Goal: Task Accomplishment & Management: Complete application form

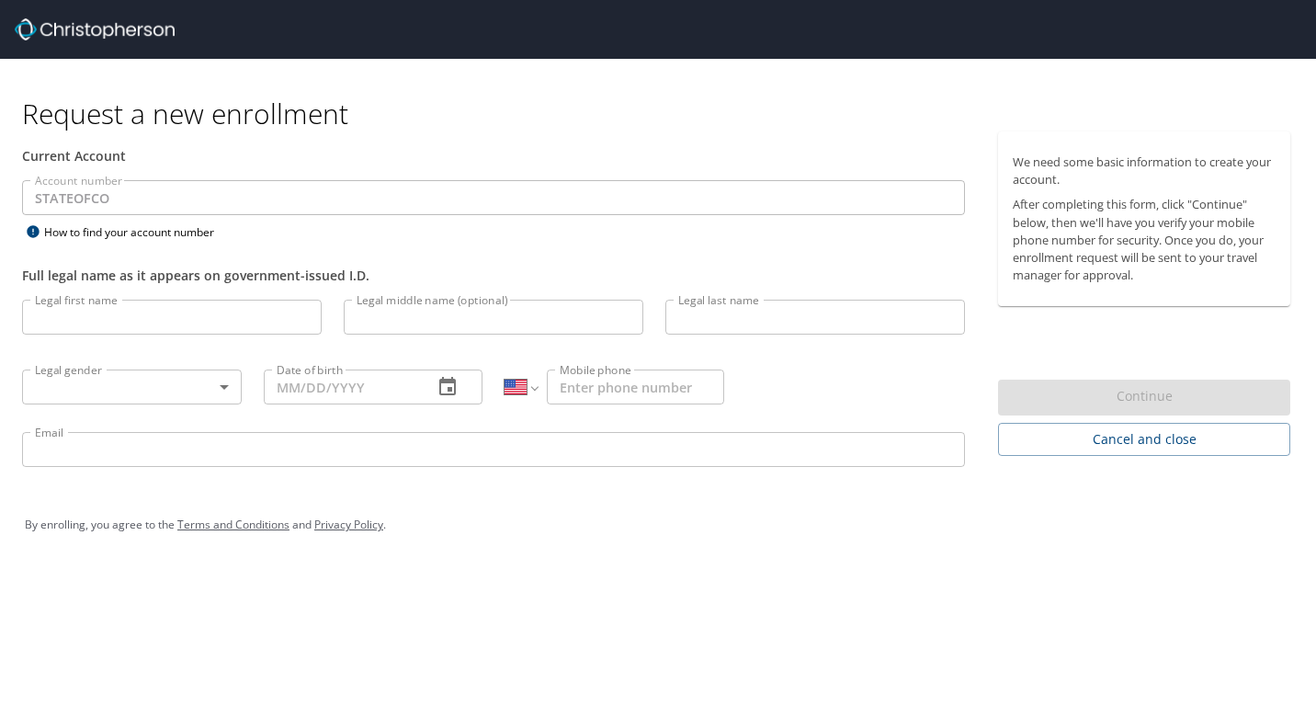
select select "US"
click at [114, 319] on input "Legal first name" at bounding box center [172, 317] width 300 height 35
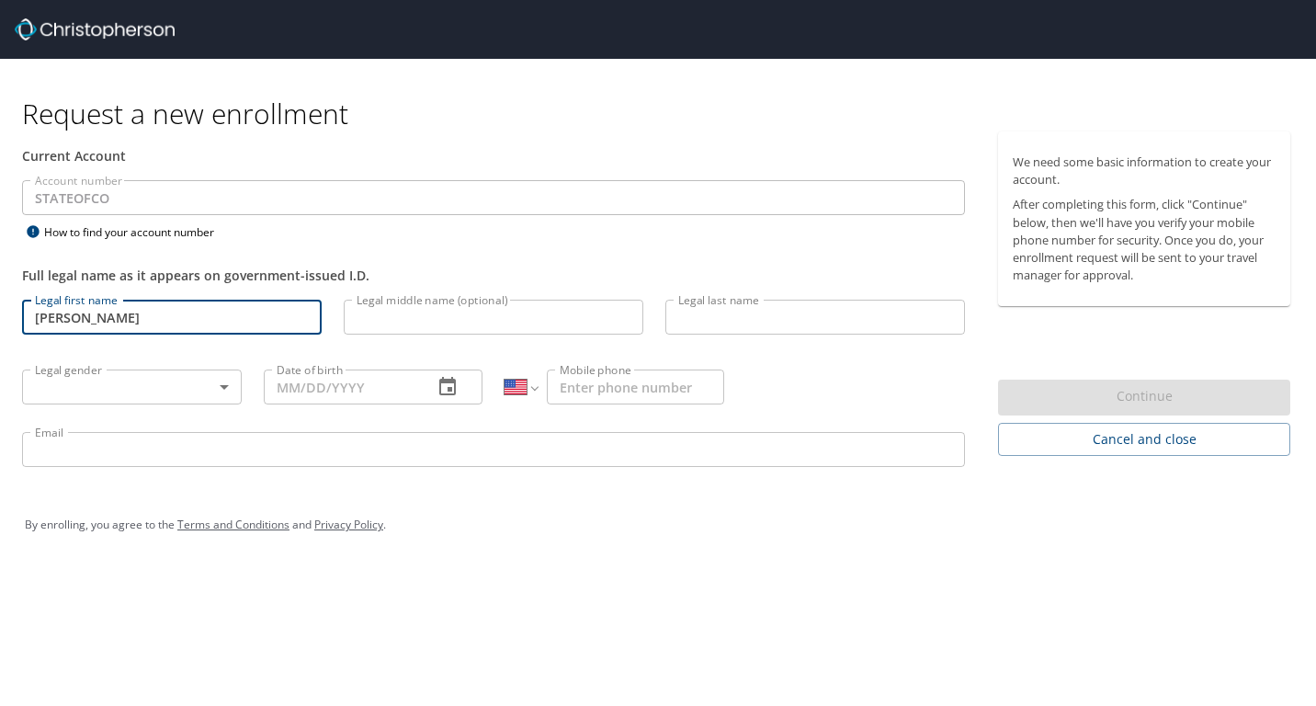
click at [114, 319] on input "[PERSON_NAME]" at bounding box center [172, 317] width 300 height 35
type input "[PERSON_NAME]"
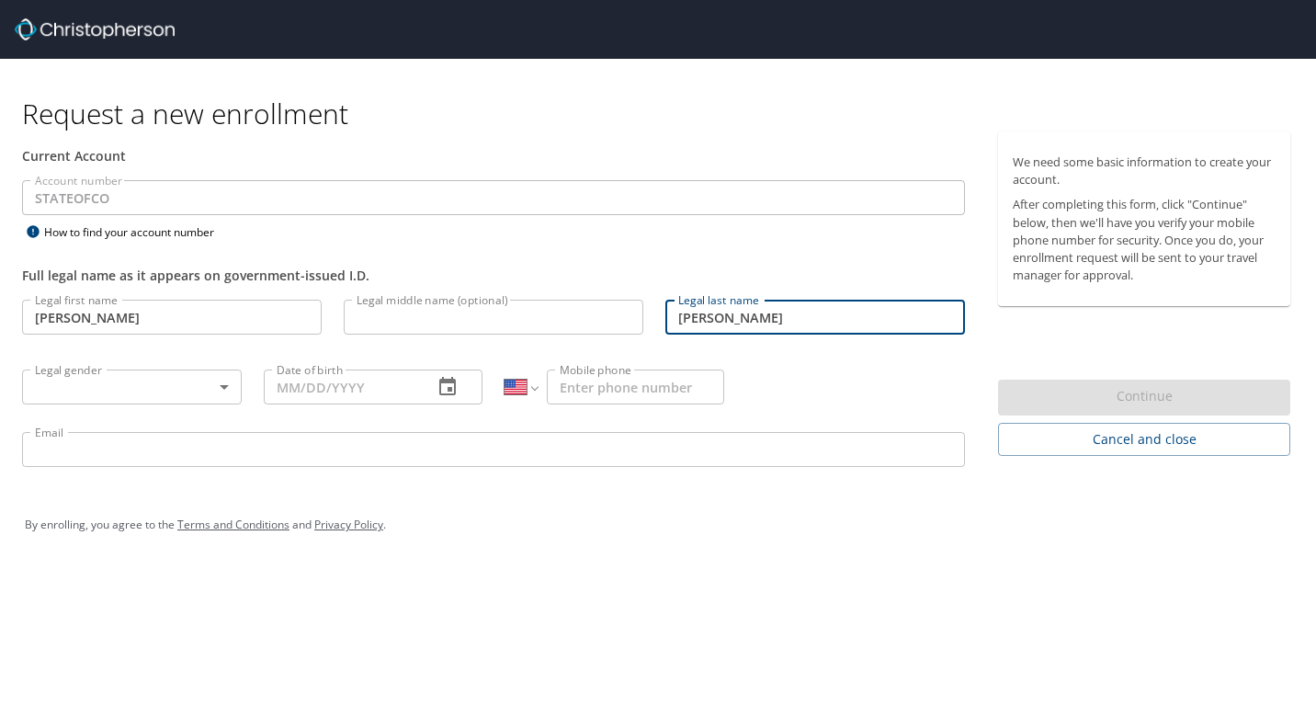
type input "[PERSON_NAME]"
click at [70, 391] on body "Request a new enrollment Current Account Account number STATEOFCO Account numbe…" at bounding box center [658, 353] width 1316 height 706
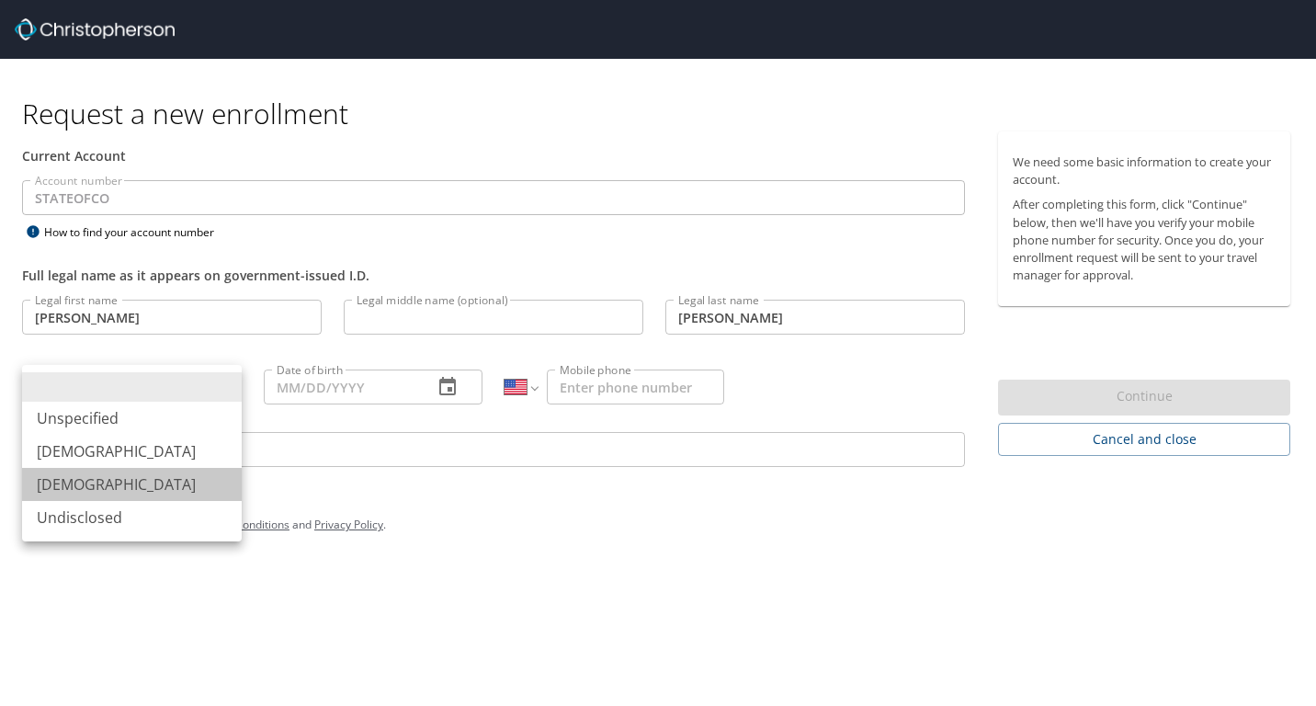
click at [64, 480] on li "[DEMOGRAPHIC_DATA]" at bounding box center [132, 484] width 220 height 33
type input "[DEMOGRAPHIC_DATA]"
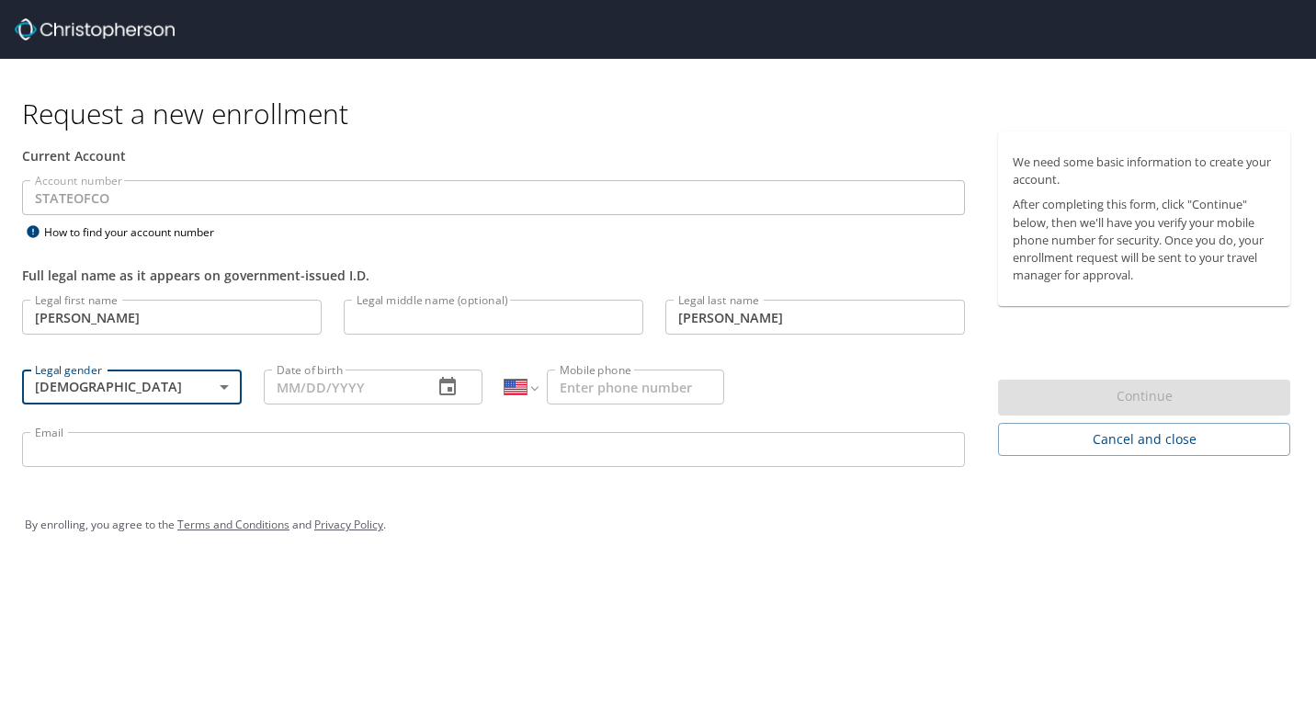
click at [299, 398] on input "Date of birth" at bounding box center [341, 386] width 155 height 35
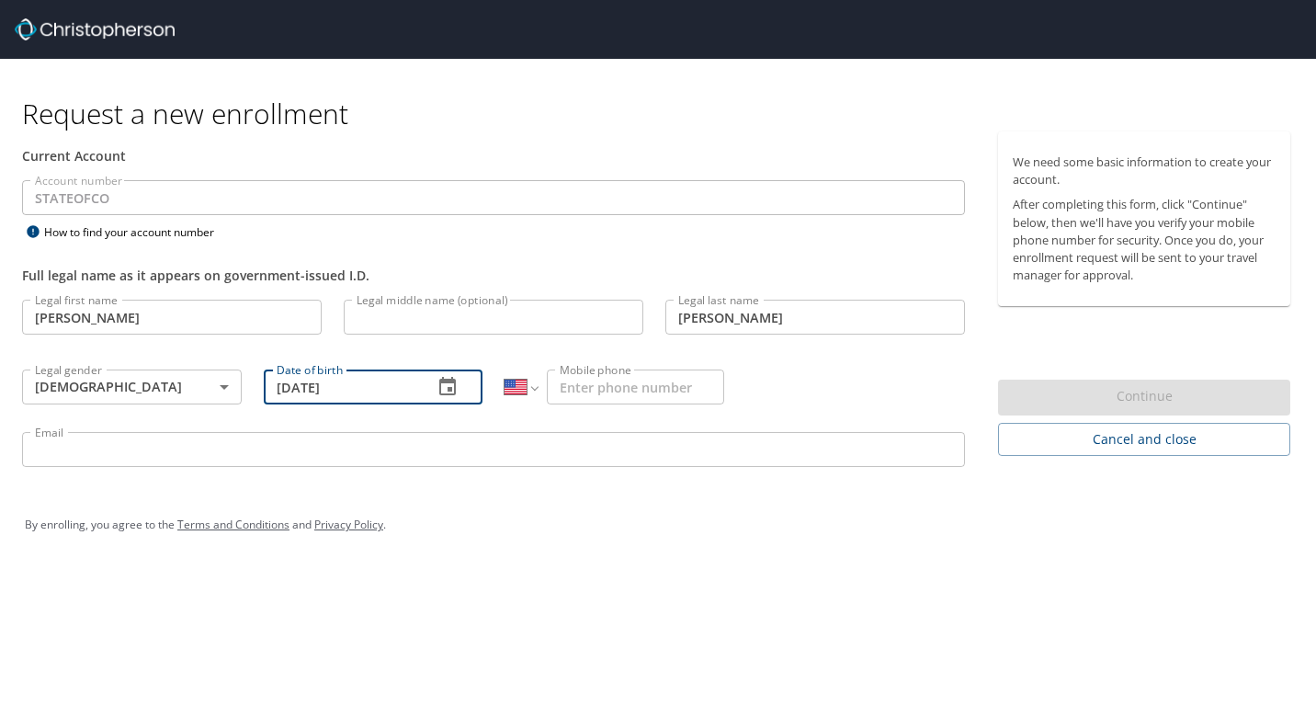
type input "[DATE]"
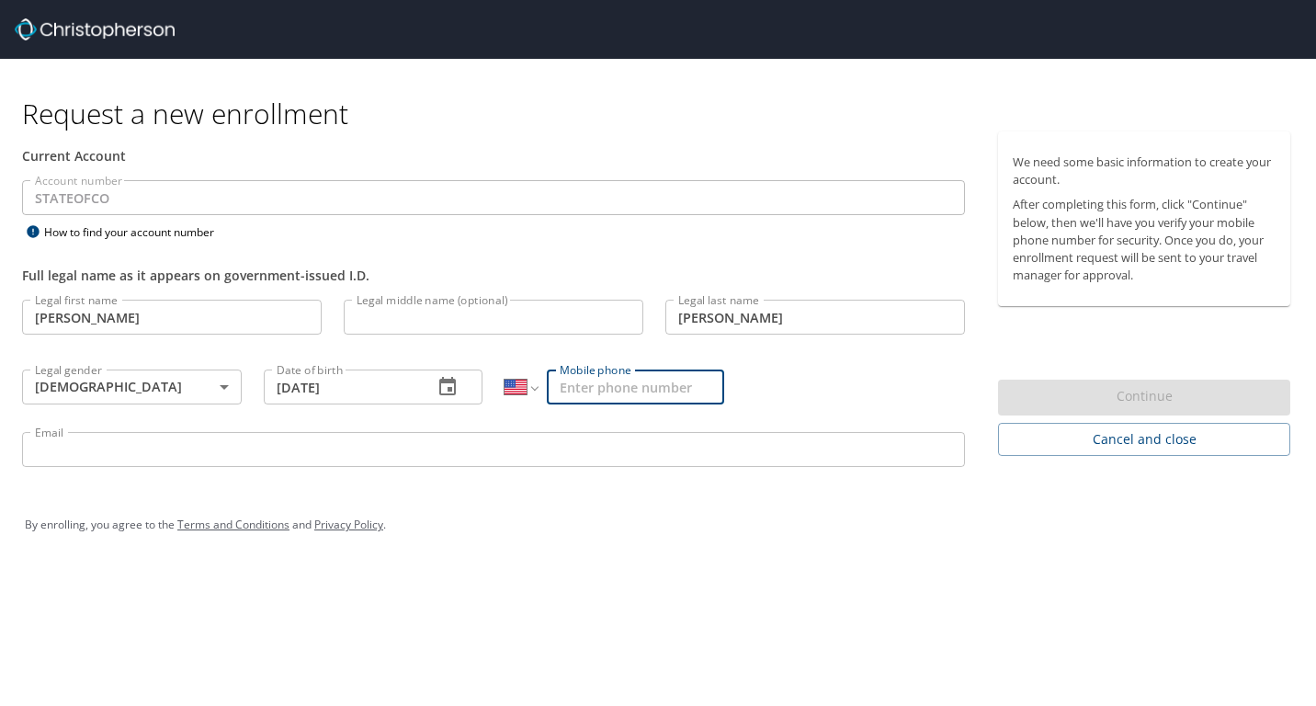
click at [686, 381] on input "Mobile phone" at bounding box center [635, 386] width 177 height 35
type input "[PHONE_NUMBER]"
type input "W"
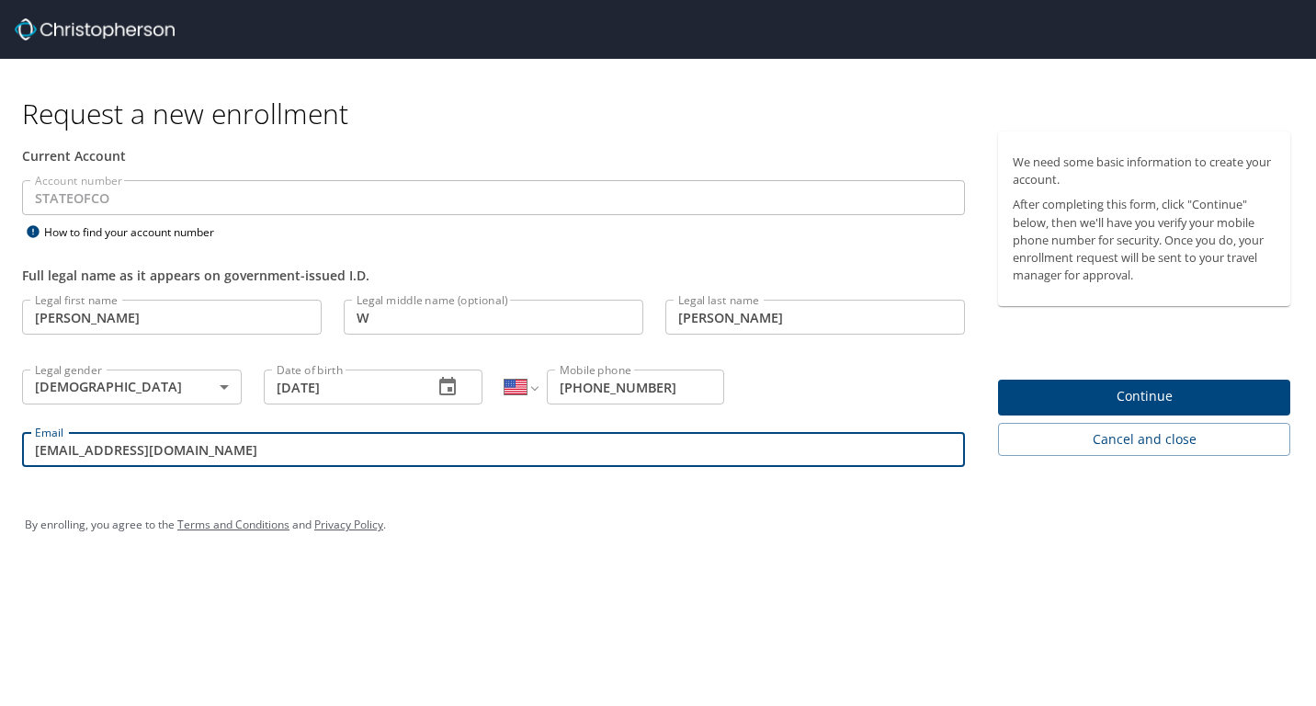
click at [243, 458] on input "[EMAIL_ADDRESS][DOMAIN_NAME]" at bounding box center [493, 449] width 943 height 35
type input "[EMAIL_ADDRESS][DOMAIN_NAME]"
click at [388, 323] on input "W" at bounding box center [494, 317] width 300 height 35
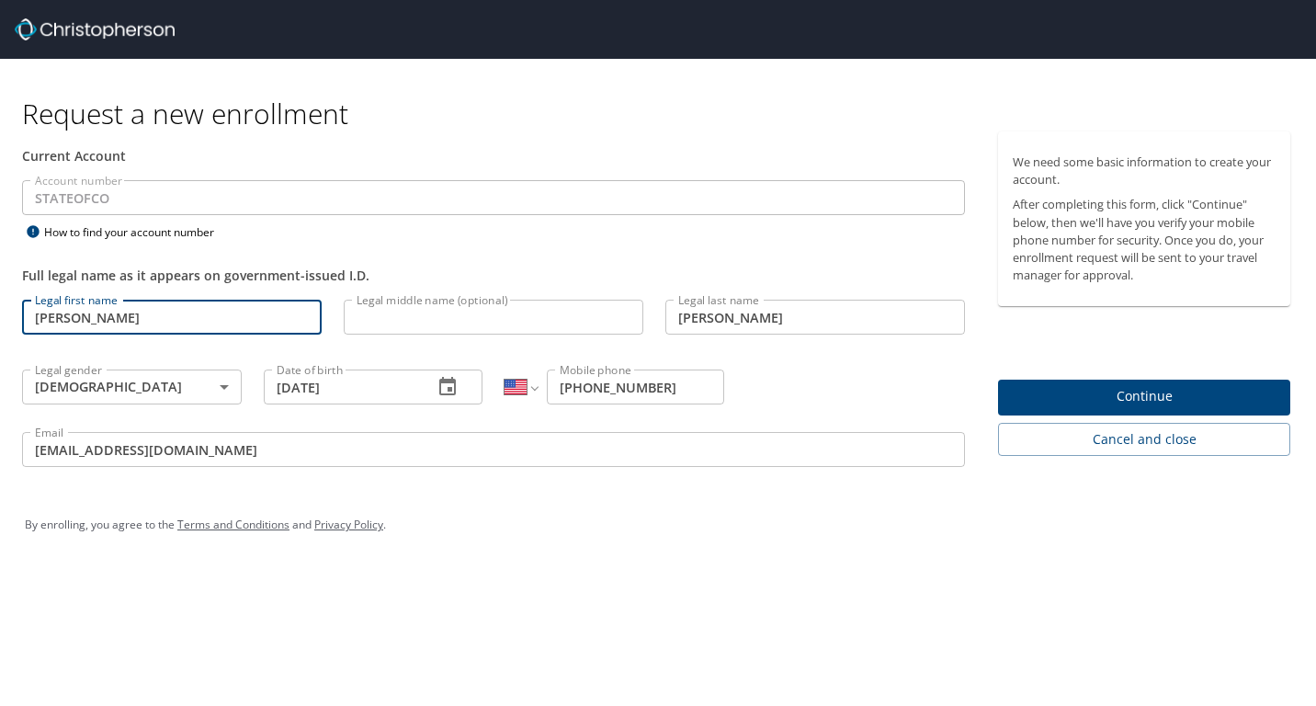
click at [164, 326] on input "[PERSON_NAME]" at bounding box center [172, 317] width 300 height 35
type input "[PERSON_NAME]"
click at [395, 320] on input "Legal middle name (optional)" at bounding box center [494, 317] width 300 height 35
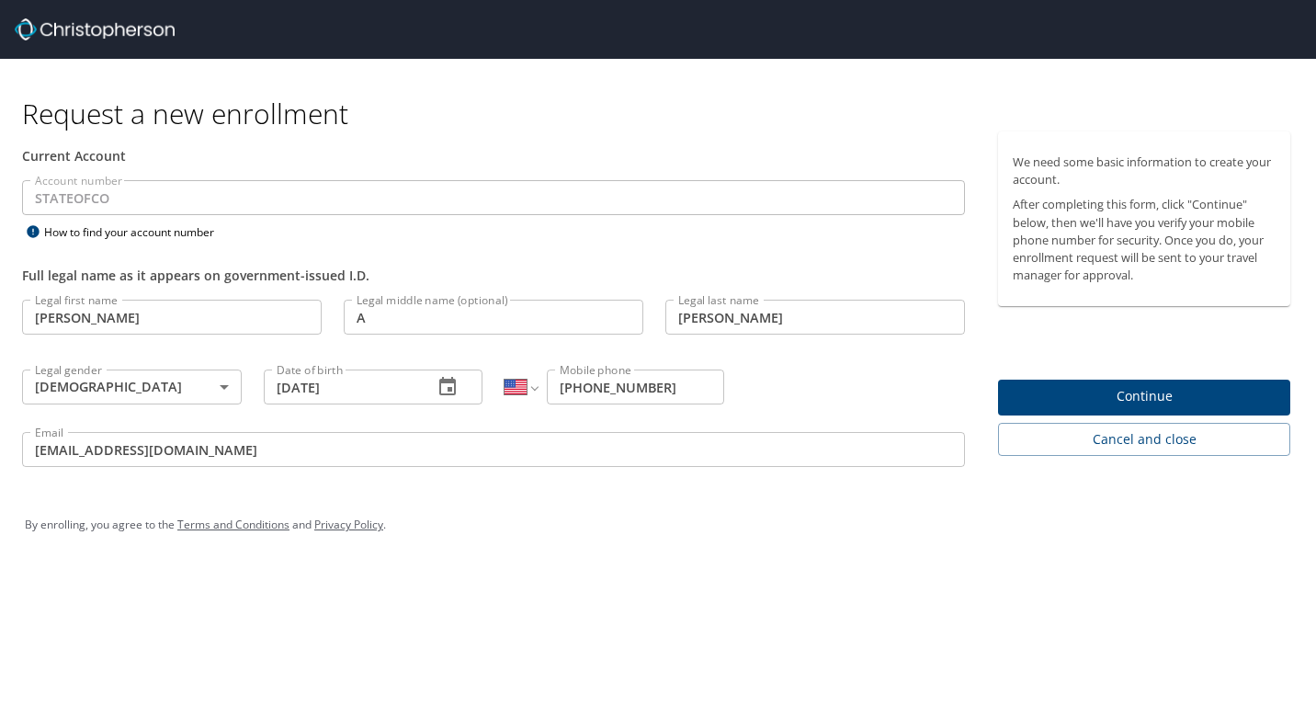
click at [441, 511] on div "By enrolling, you agree to the Terms and Conditions and Privacy Policy ." at bounding box center [658, 525] width 1266 height 46
click at [379, 323] on input "A" at bounding box center [494, 317] width 300 height 35
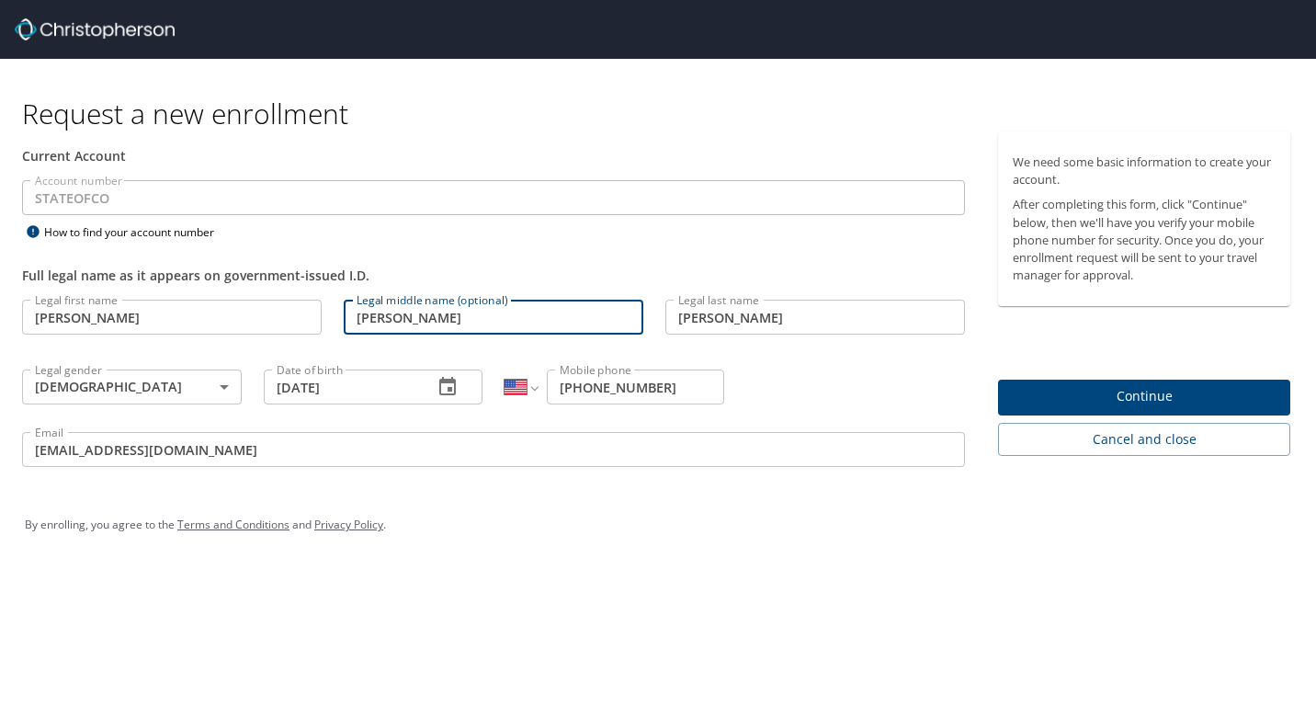
type input "[PERSON_NAME]"
click at [1176, 402] on span "Continue" at bounding box center [1144, 396] width 263 height 23
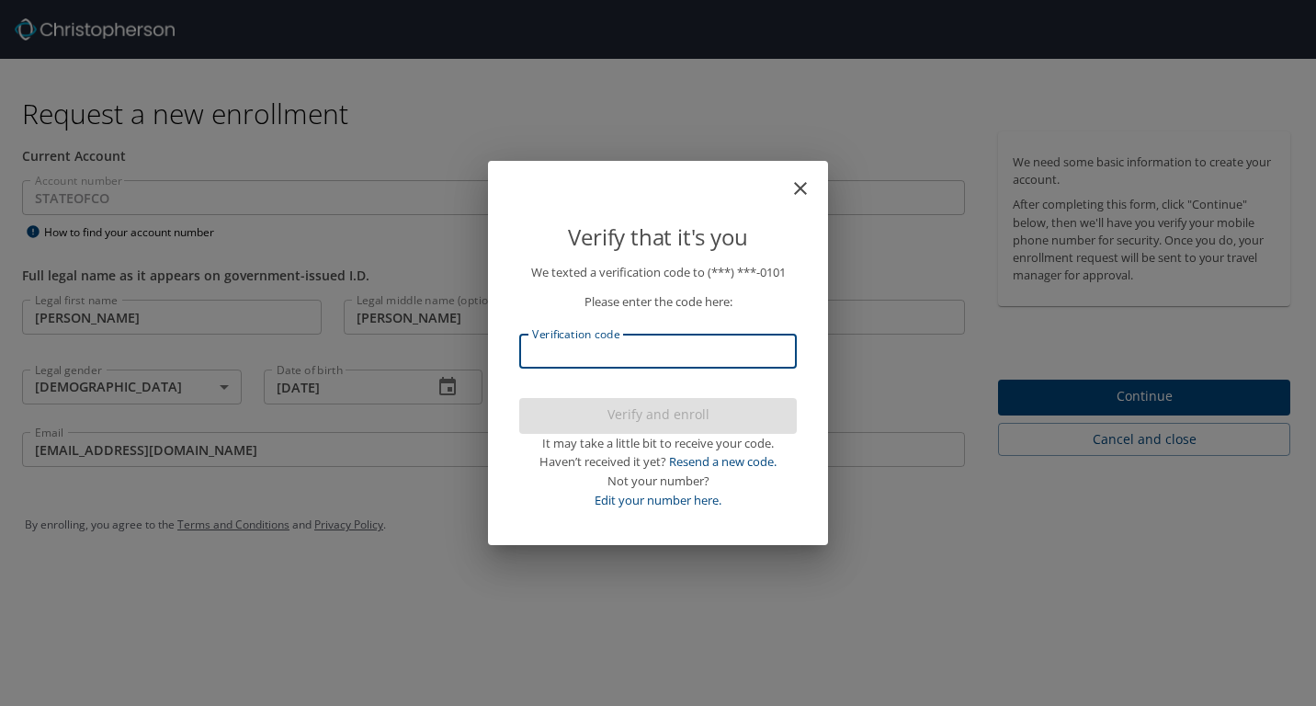
click at [750, 353] on input "Verification code" at bounding box center [658, 351] width 278 height 35
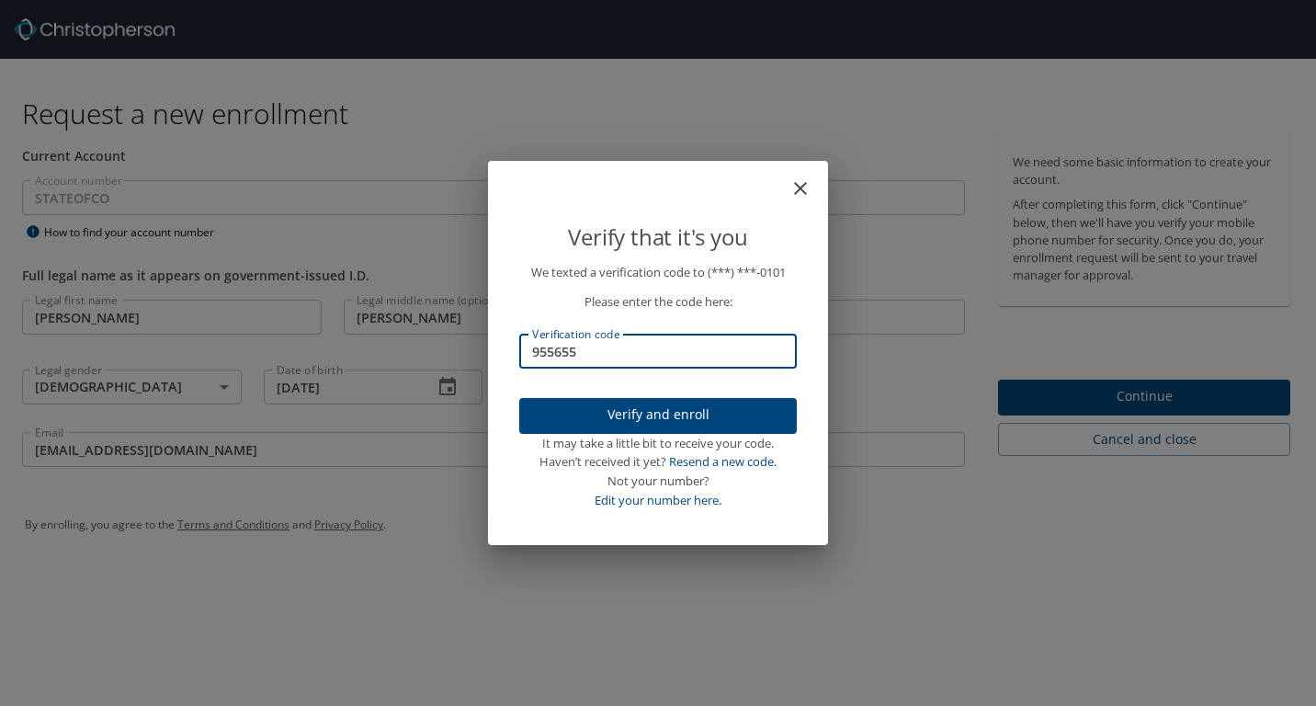
type input "955655"
click at [643, 406] on span "Verify and enroll" at bounding box center [658, 414] width 248 height 23
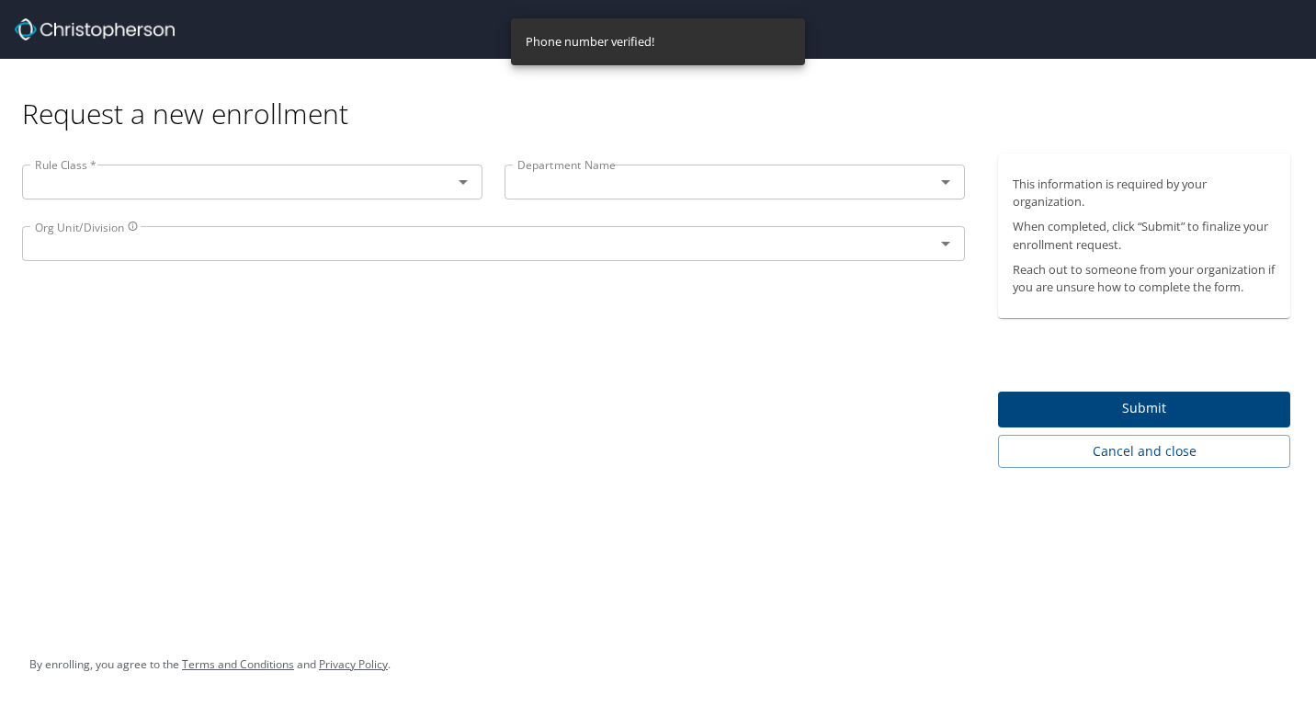
click at [429, 187] on div at bounding box center [450, 182] width 48 height 26
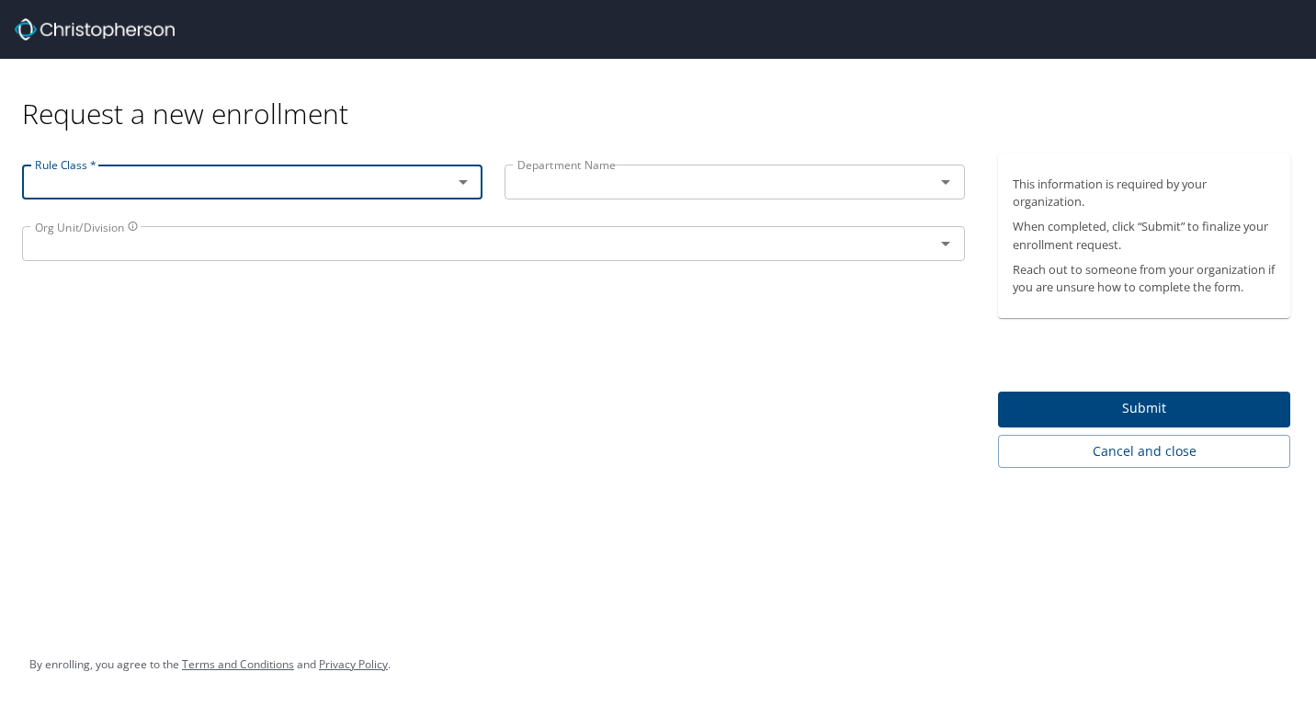
click at [464, 189] on icon "Open" at bounding box center [463, 182] width 22 height 22
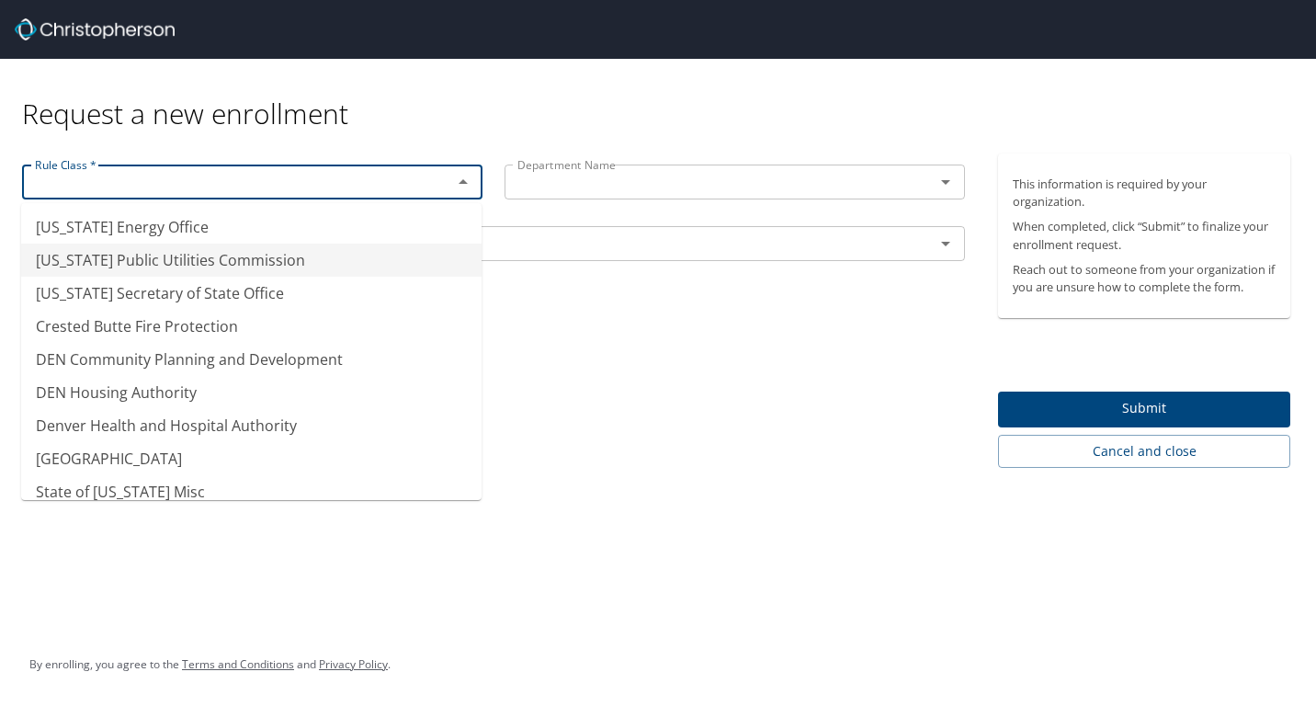
scroll to position [148, 0]
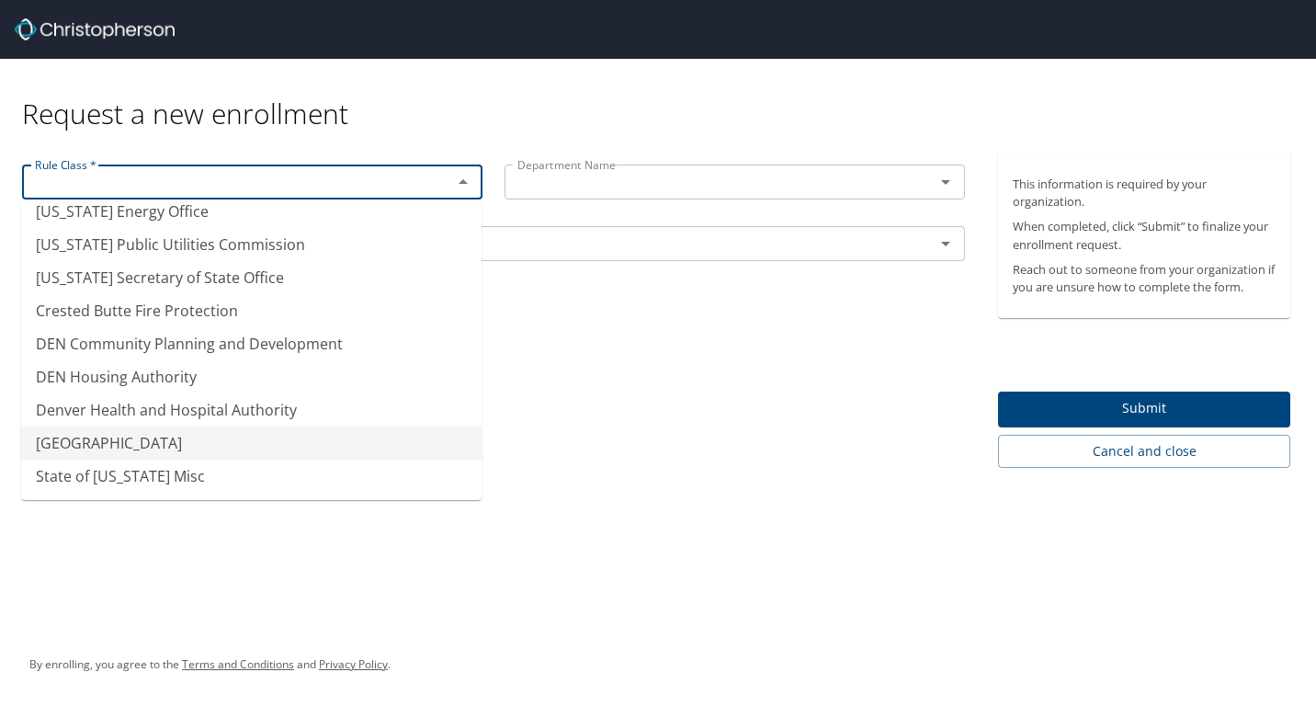
click at [388, 445] on li "[GEOGRAPHIC_DATA]" at bounding box center [251, 442] width 460 height 33
type input "[GEOGRAPHIC_DATA]"
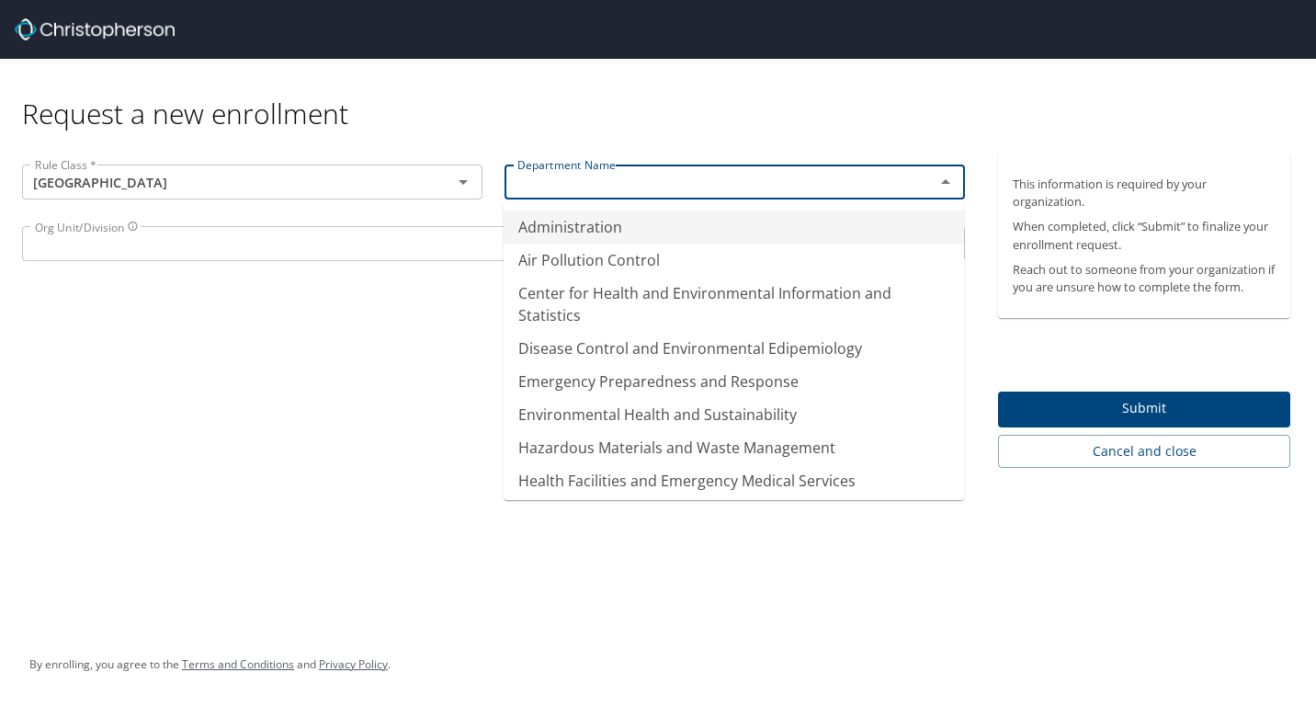
click at [572, 187] on input "text" at bounding box center [707, 182] width 395 height 24
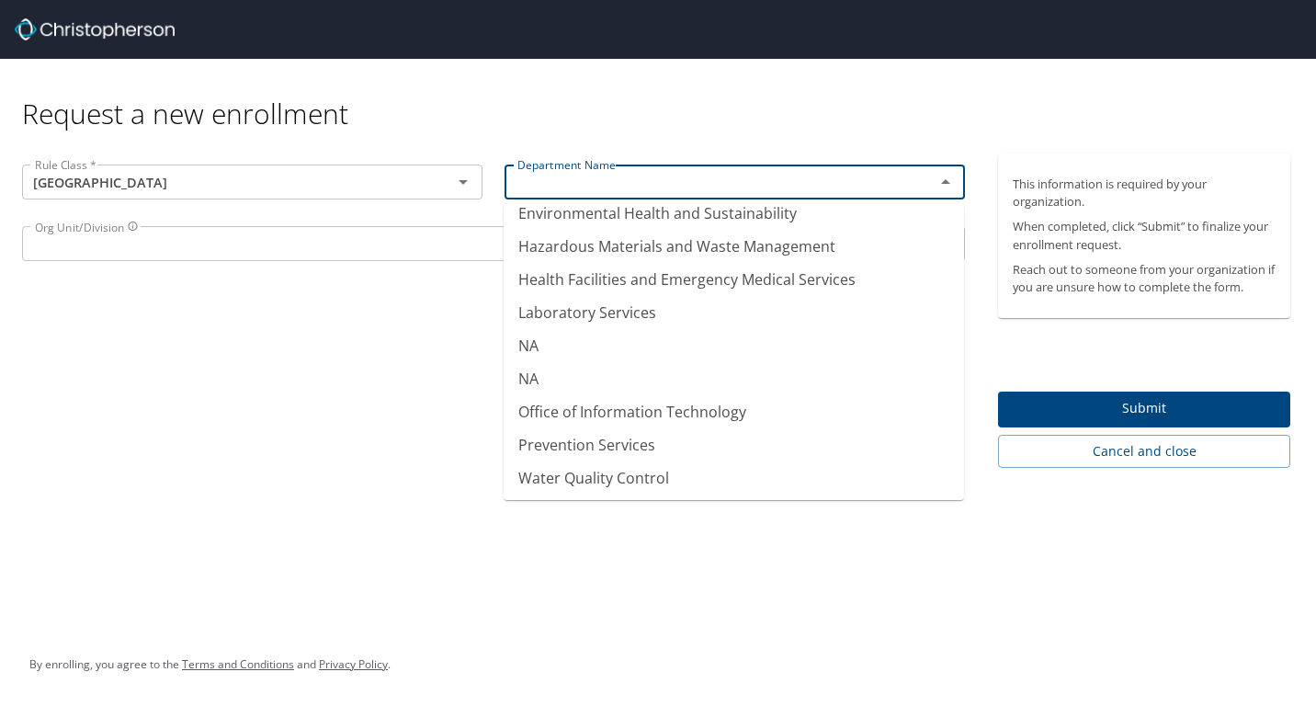
scroll to position [203, 0]
click at [697, 352] on li "NA" at bounding box center [734, 343] width 460 height 33
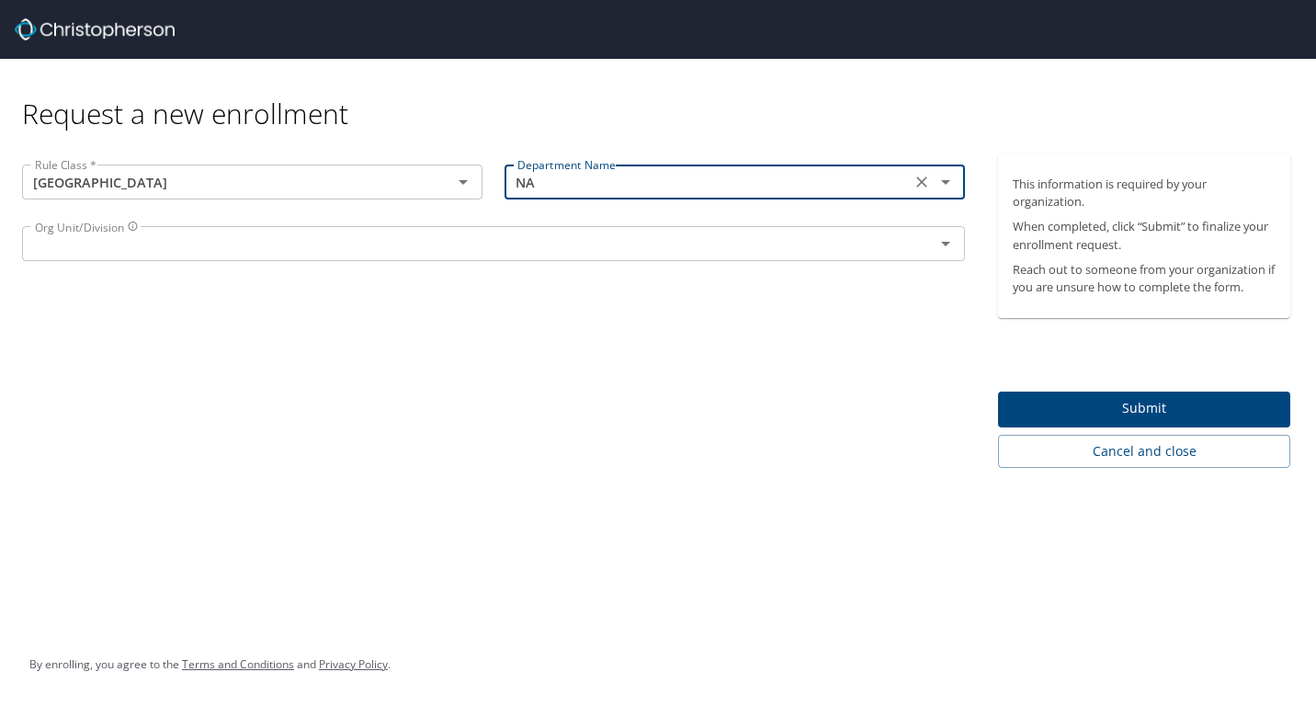
click at [942, 183] on icon "Open" at bounding box center [946, 182] width 22 height 22
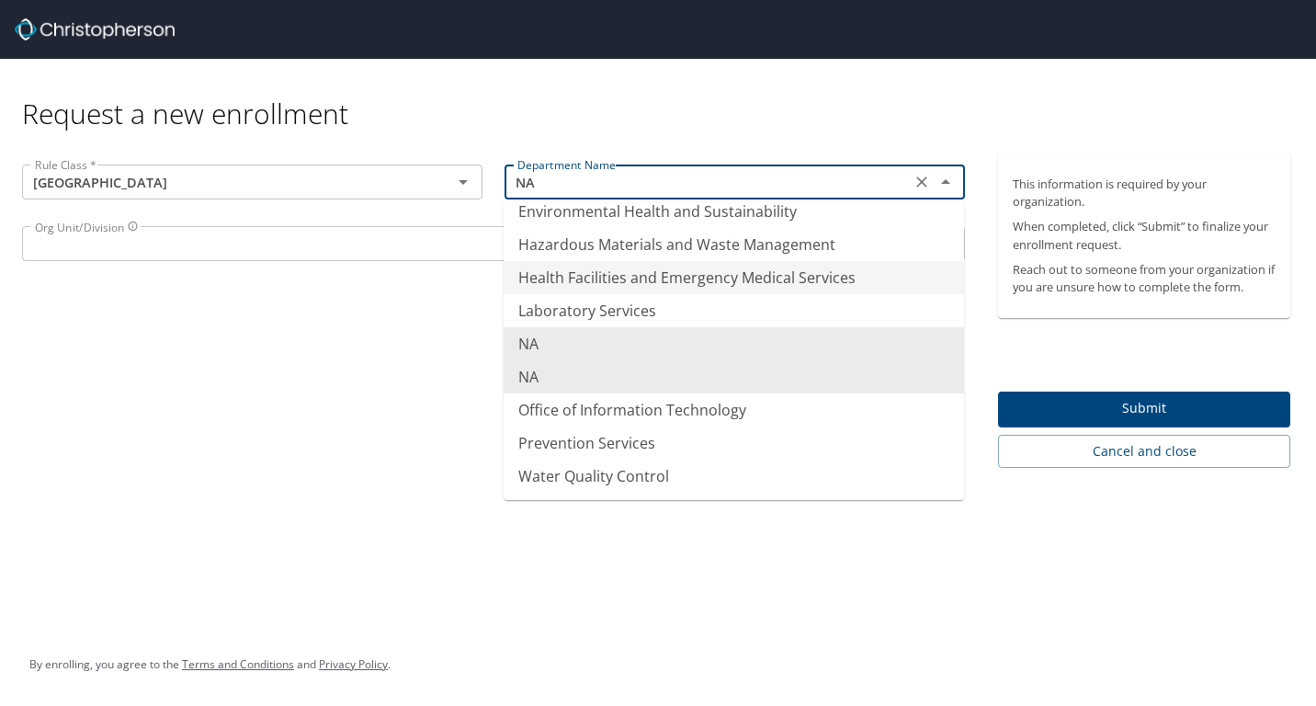
type input "Health Facilities and Emergency Medical Services"
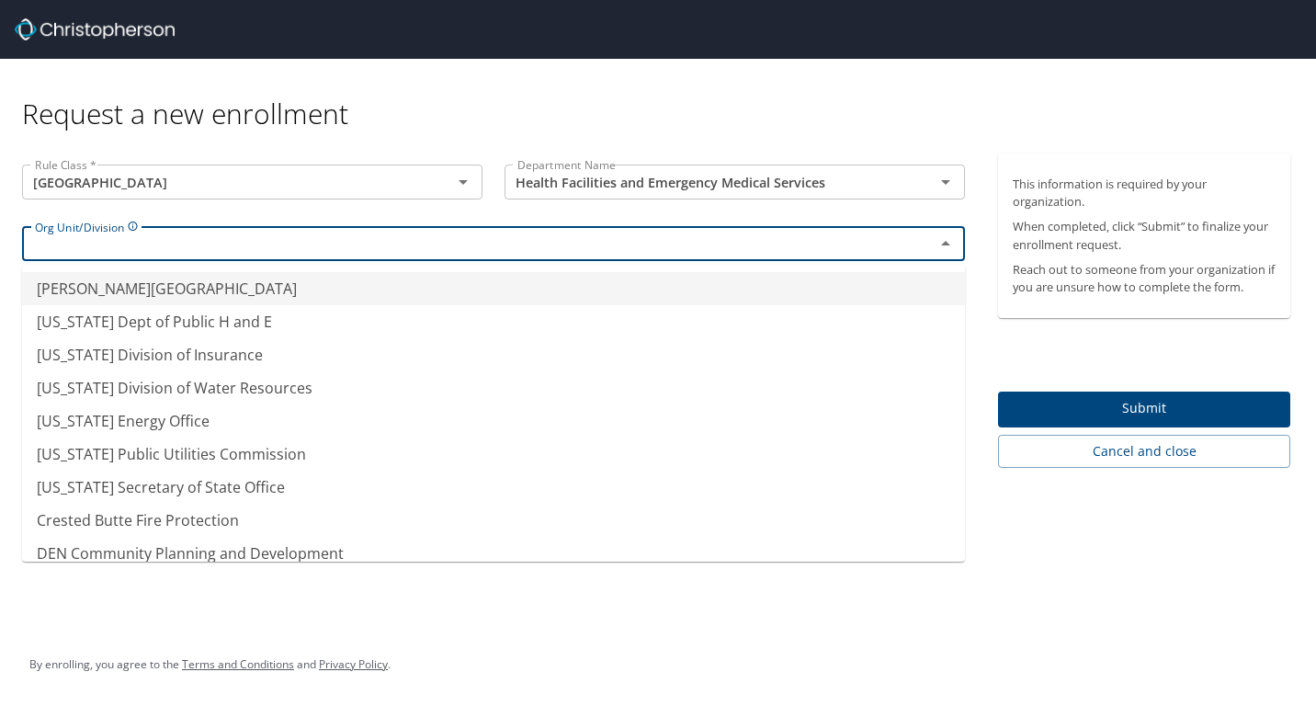
click at [230, 249] on input "text" at bounding box center [467, 244] width 878 height 24
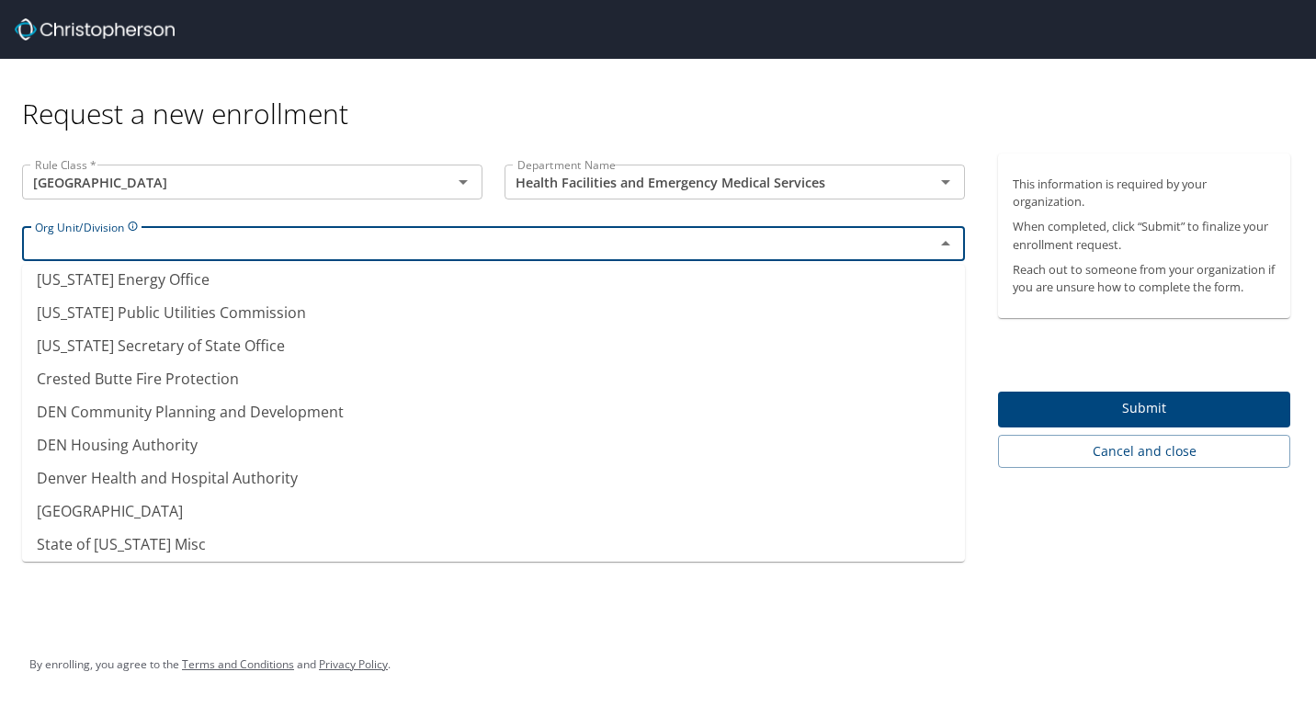
scroll to position [148, 0]
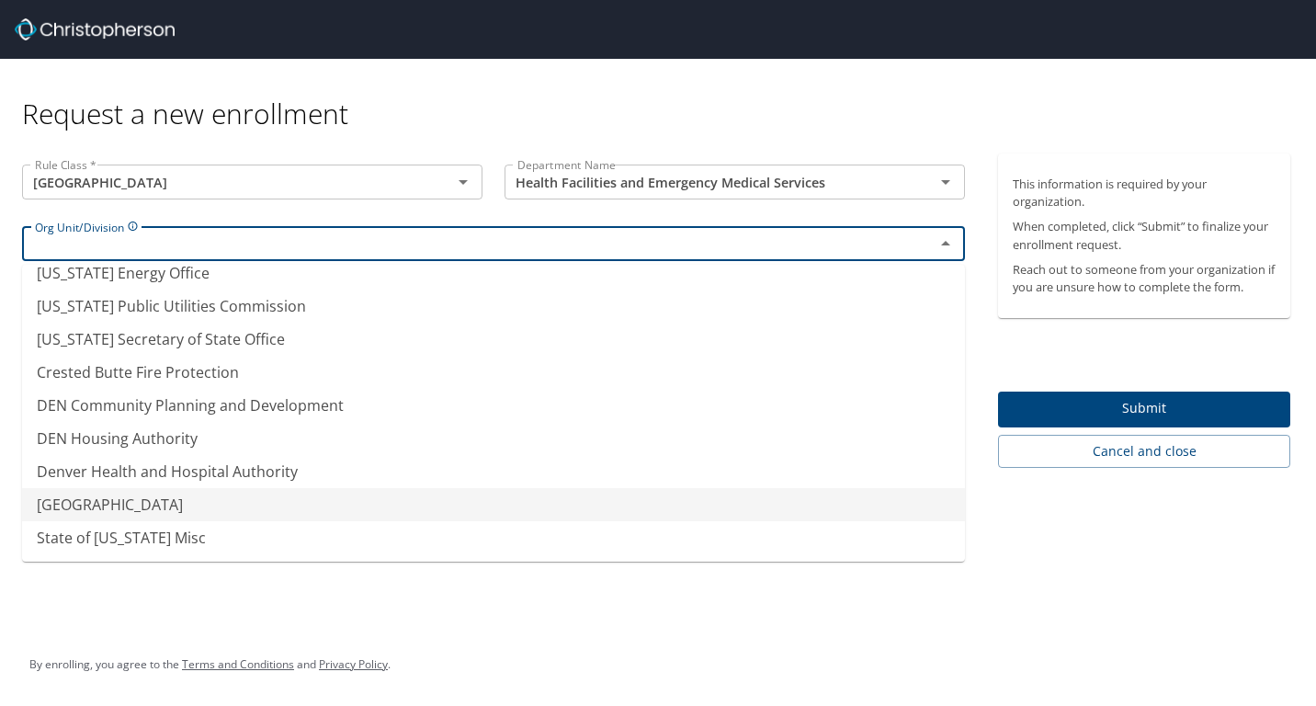
click at [256, 509] on li "[GEOGRAPHIC_DATA]" at bounding box center [493, 504] width 943 height 33
type input "[GEOGRAPHIC_DATA]"
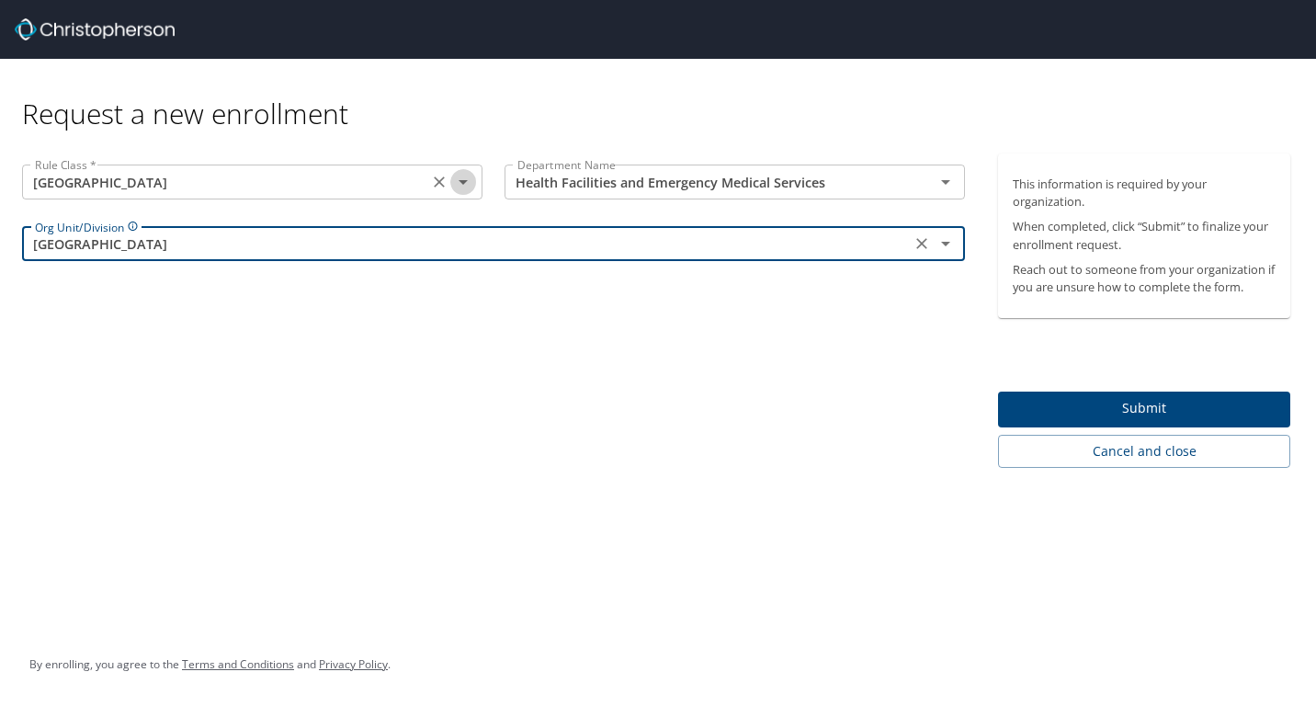
click at [452, 179] on icon "Open" at bounding box center [463, 182] width 22 height 22
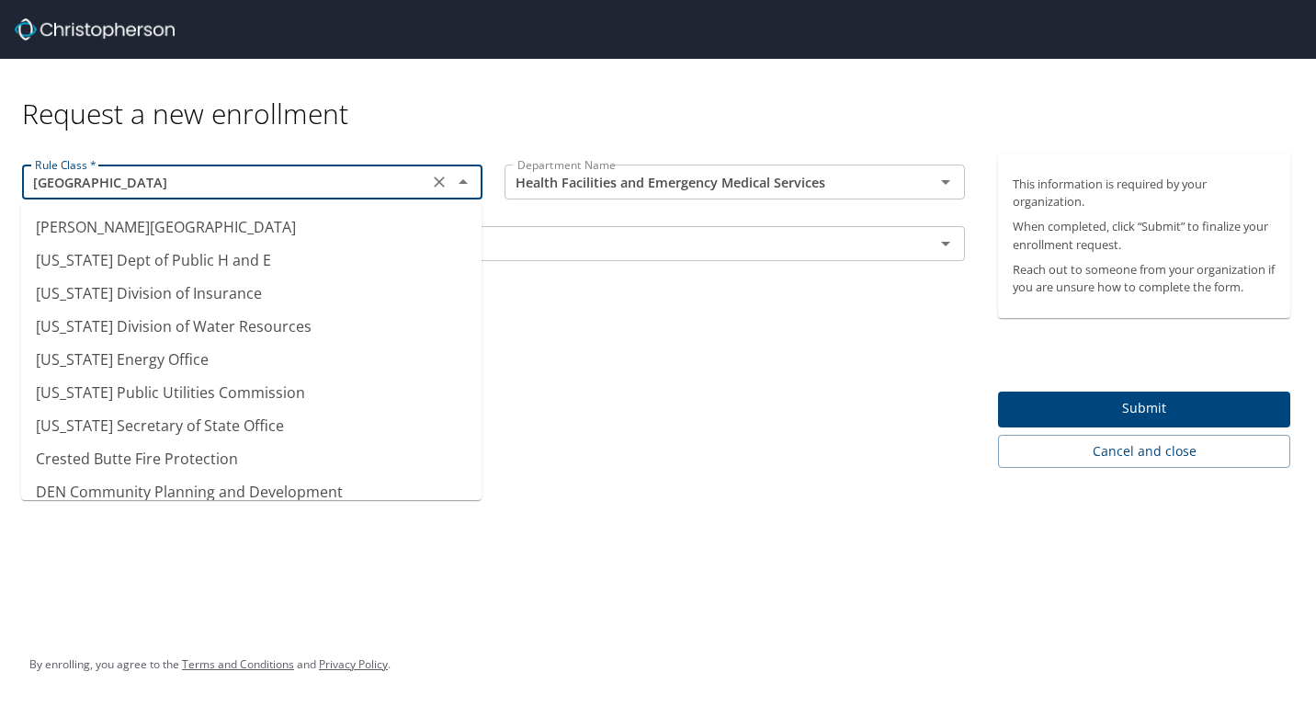
scroll to position [111, 0]
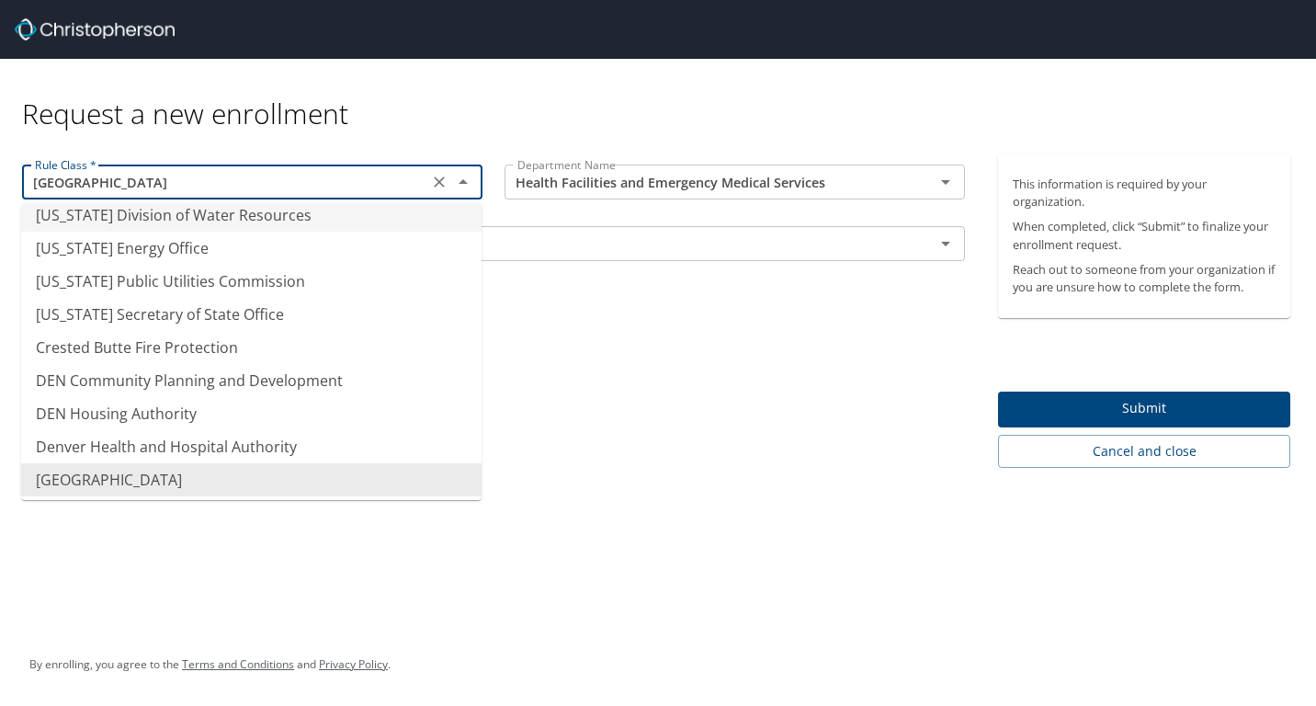
type input "[US_STATE] Division of Water Resources"
click at [522, 304] on div "Rule Class * [US_STATE] Division of Water Resources Rule Class * Department Nam…" at bounding box center [493, 310] width 987 height 314
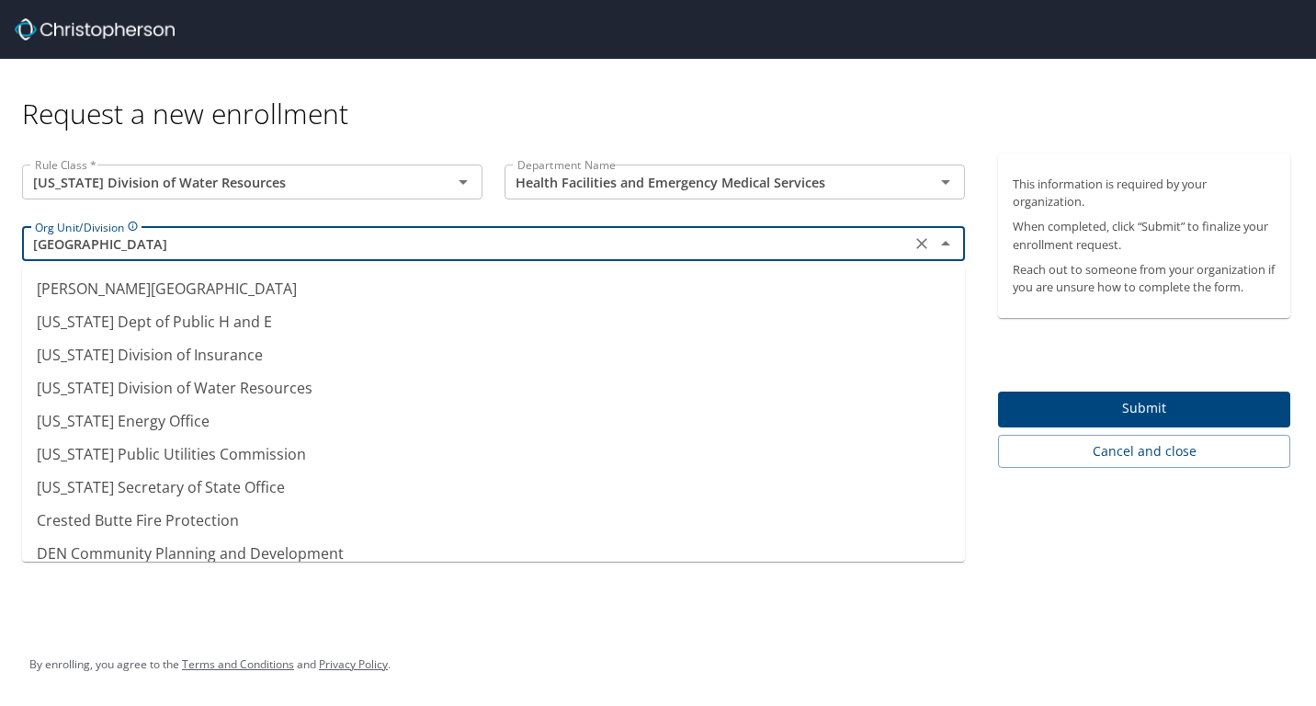
click at [430, 253] on input "[GEOGRAPHIC_DATA]" at bounding box center [467, 244] width 878 height 24
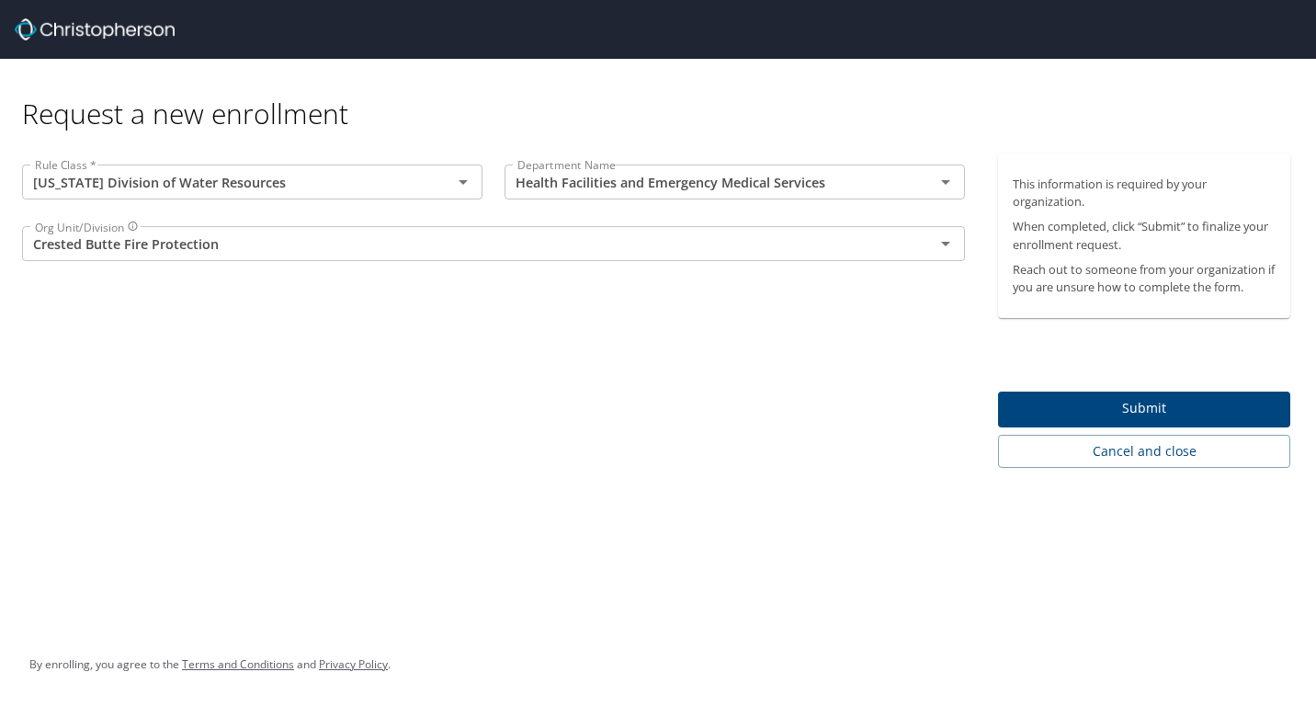
click at [1056, 561] on div "Request a new enrollment Rule Class * [US_STATE] Division of Water Resources Ru…" at bounding box center [658, 353] width 1316 height 706
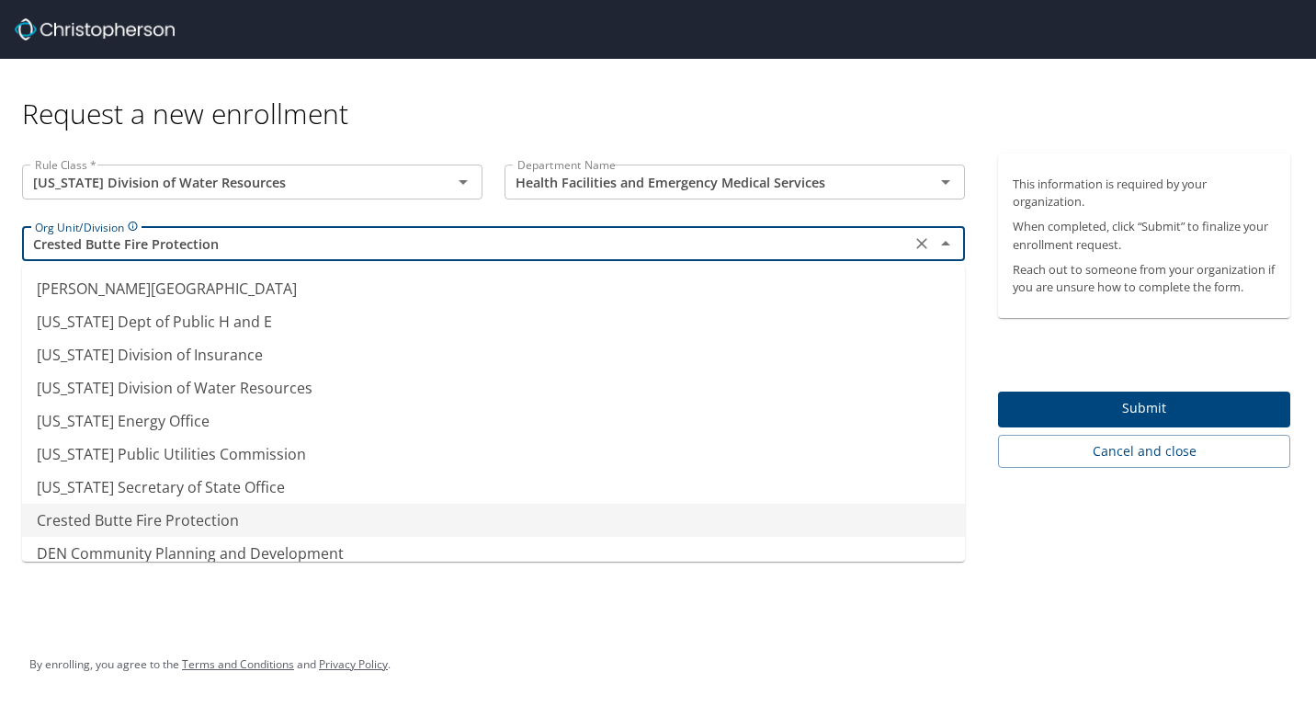
click at [360, 244] on input "Crested Butte Fire Protection" at bounding box center [467, 244] width 878 height 24
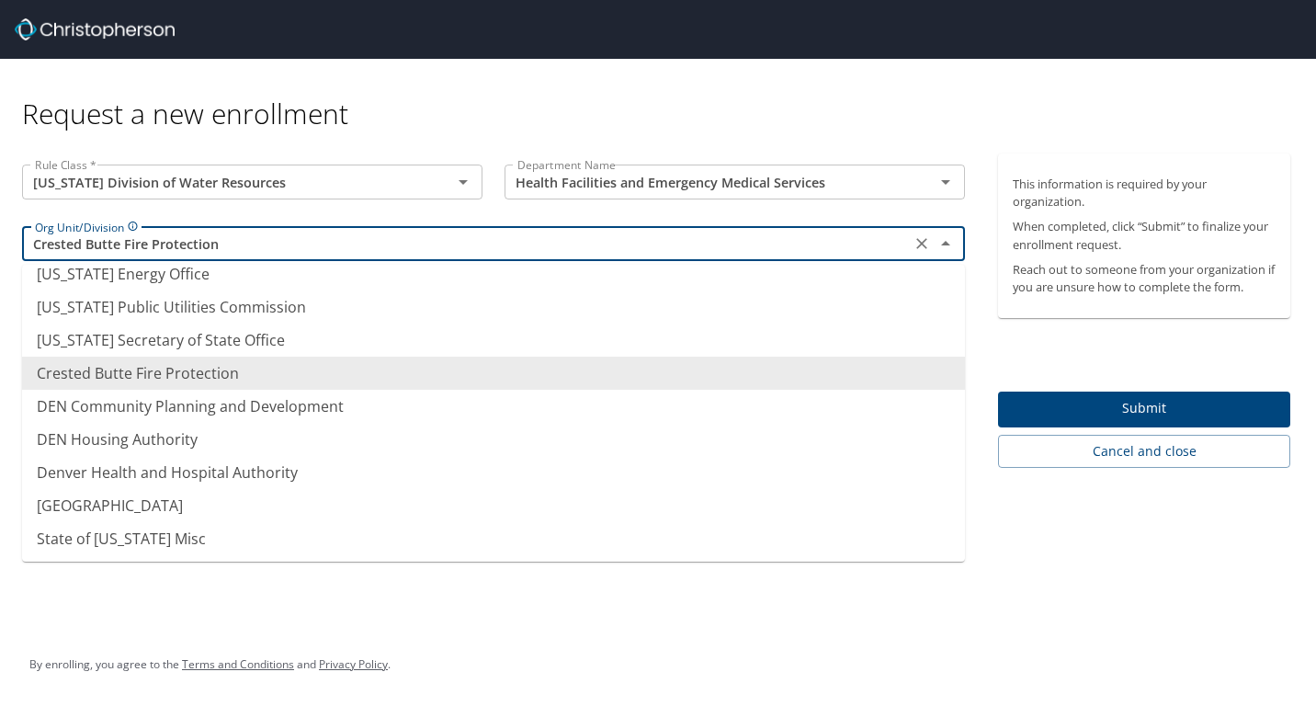
scroll to position [148, 0]
click at [321, 497] on li "[GEOGRAPHIC_DATA]" at bounding box center [493, 504] width 943 height 33
type input "[GEOGRAPHIC_DATA]"
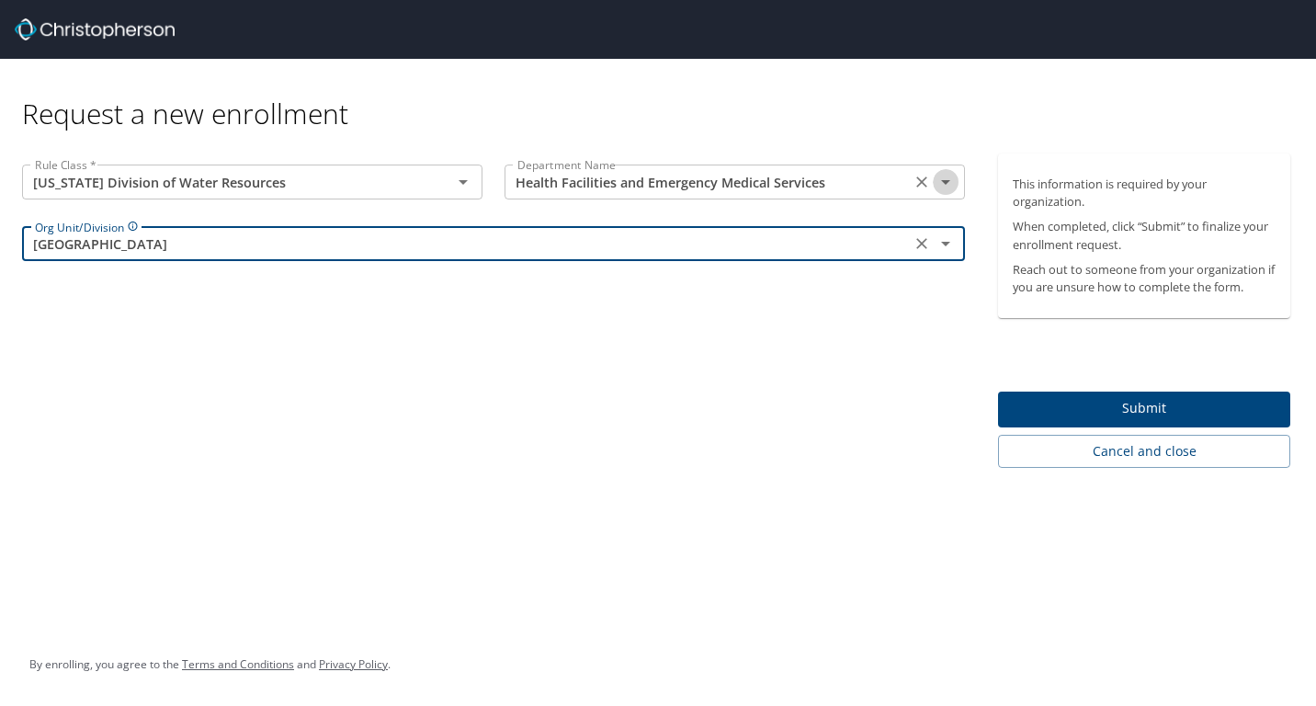
click at [953, 178] on icon "Open" at bounding box center [946, 182] width 22 height 22
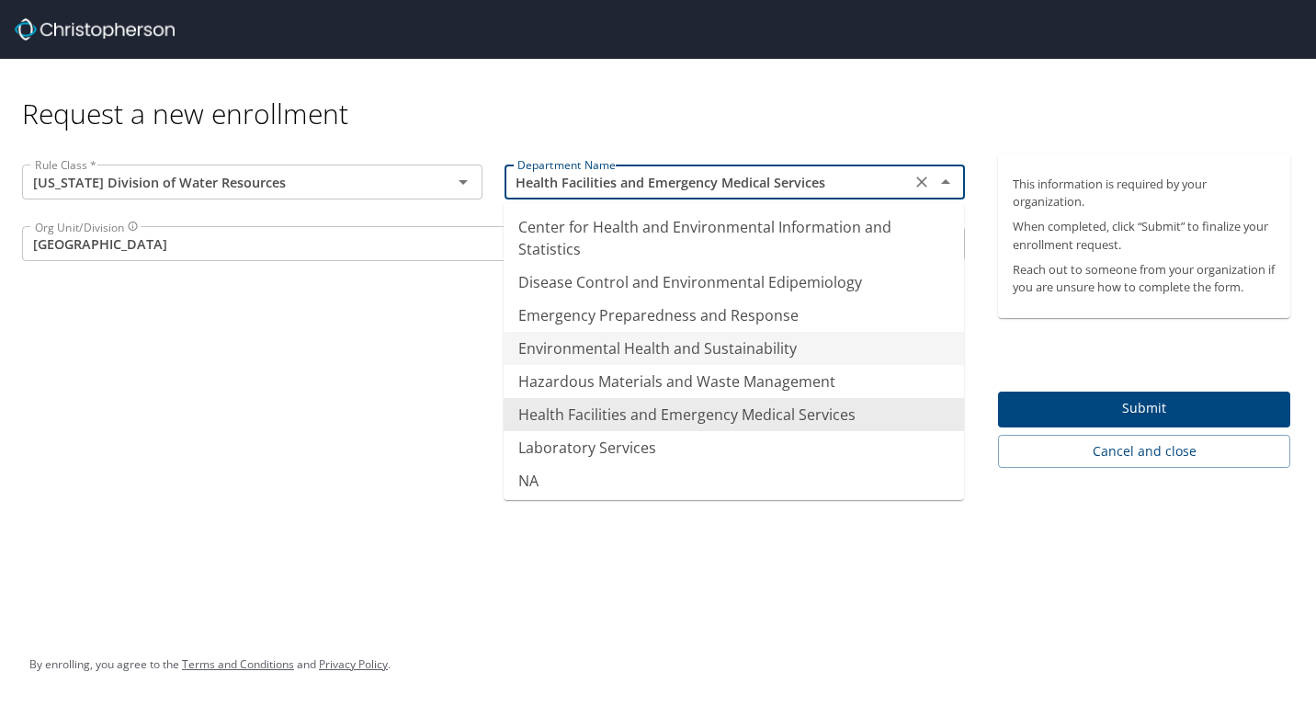
scroll to position [185, 0]
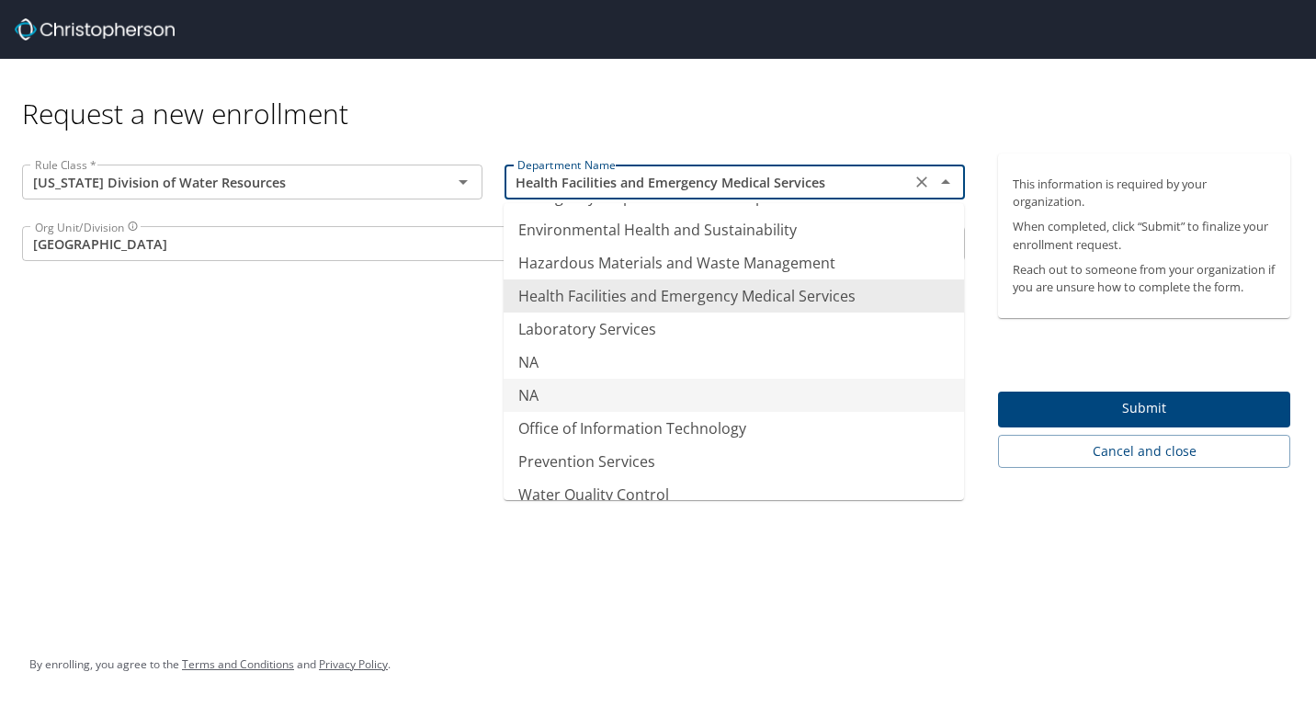
click at [859, 384] on li "NA" at bounding box center [734, 395] width 460 height 33
type input "NA"
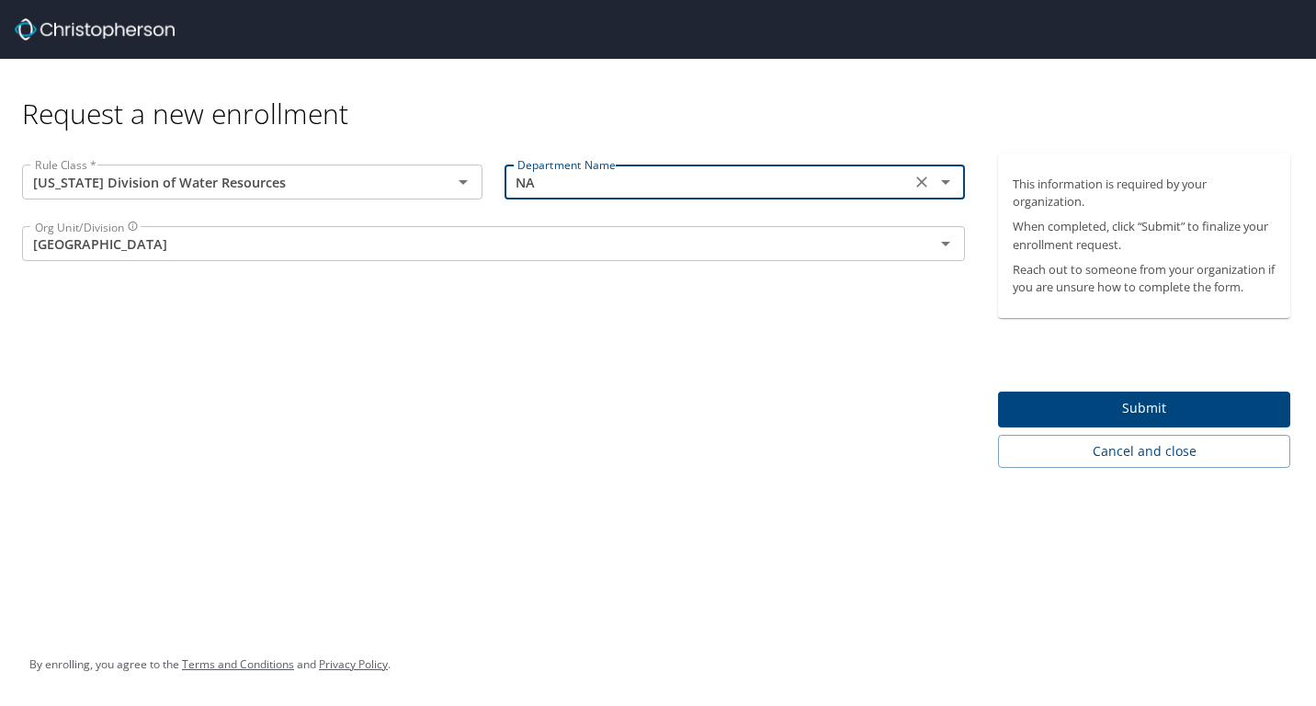
click at [1140, 412] on span "Submit" at bounding box center [1144, 408] width 263 height 23
